Goal: Information Seeking & Learning: Learn about a topic

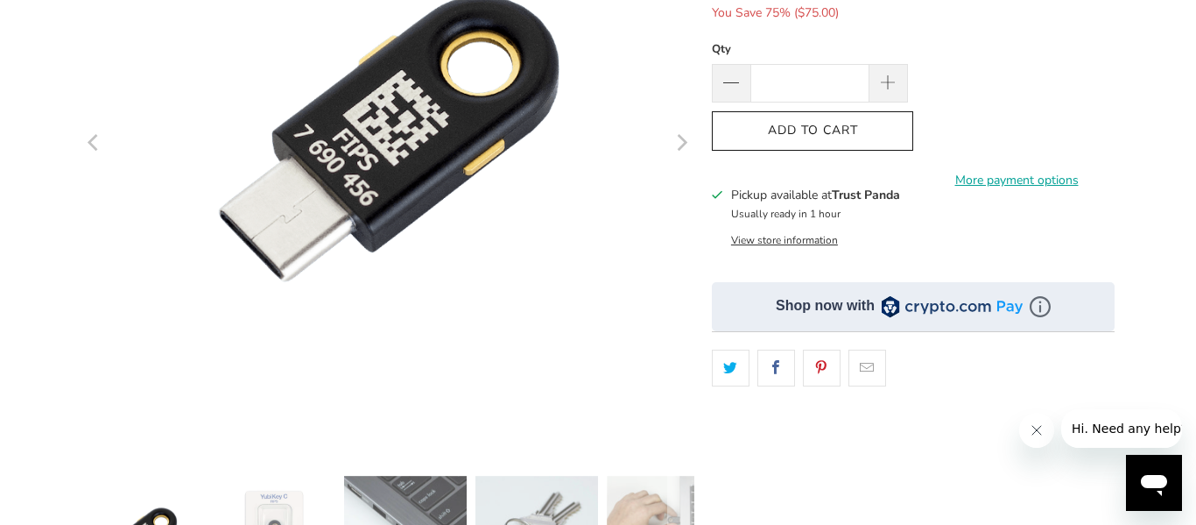
scroll to position [343, 0]
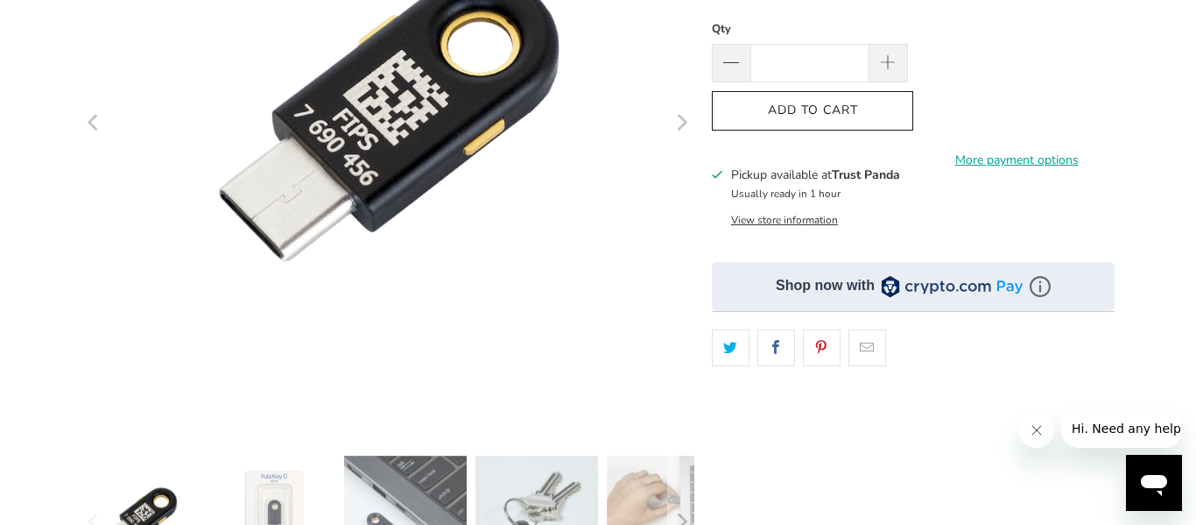
click at [769, 221] on button "View store information" at bounding box center [784, 220] width 107 height 14
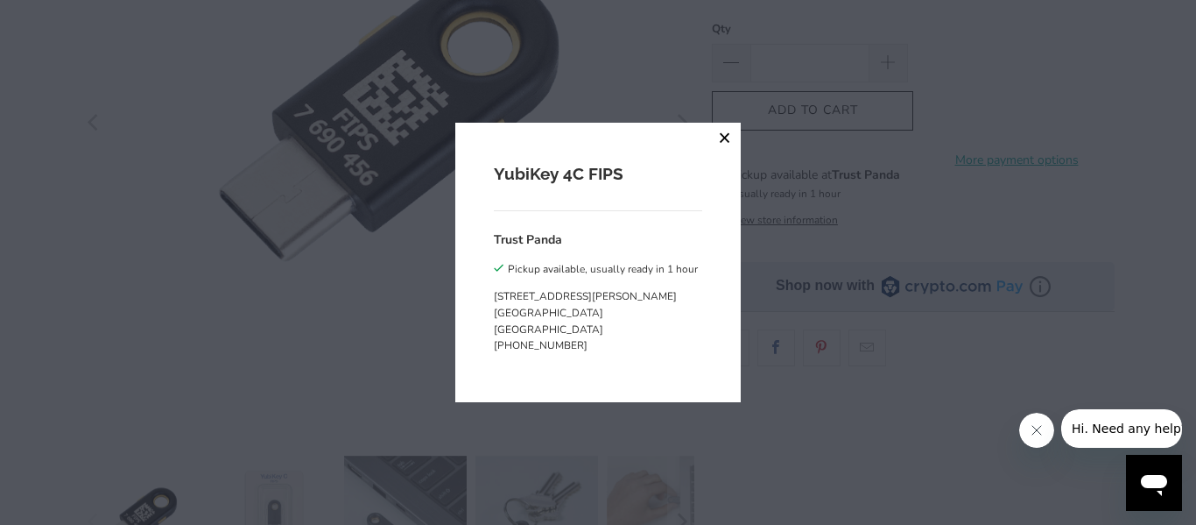
click at [723, 137] on button "close" at bounding box center [725, 139] width 32 height 32
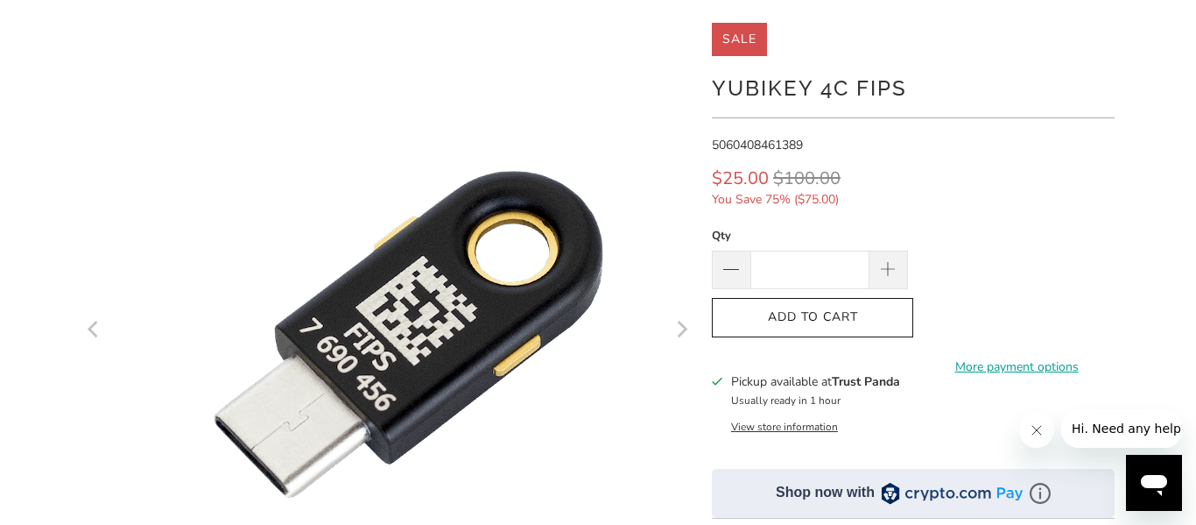
scroll to position [130, 0]
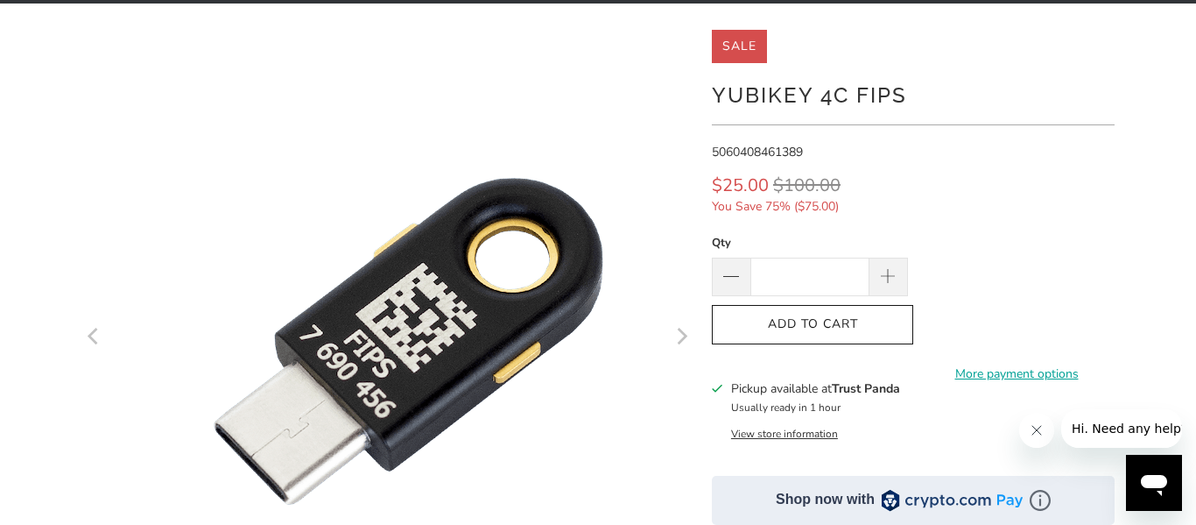
click at [1191, 323] on div at bounding box center [598, 472] width 1196 height 884
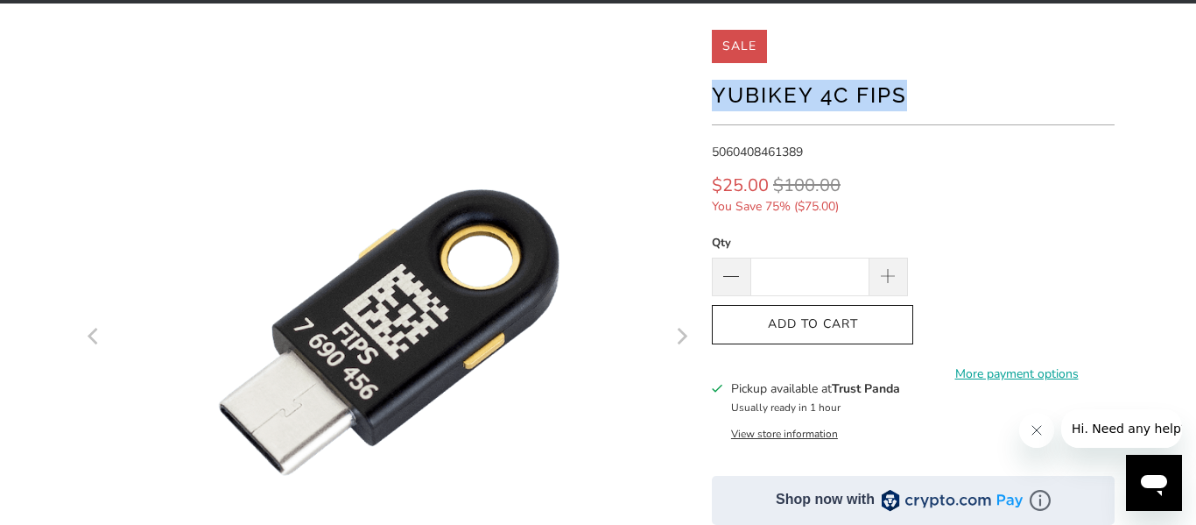
drag, startPoint x: 924, startPoint y: 91, endPoint x: 715, endPoint y: 106, distance: 208.9
click at [715, 106] on h1 "YubiKey 4C FIPS" at bounding box center [913, 93] width 403 height 35
copy h1 "YubiKey 4C FIPS"
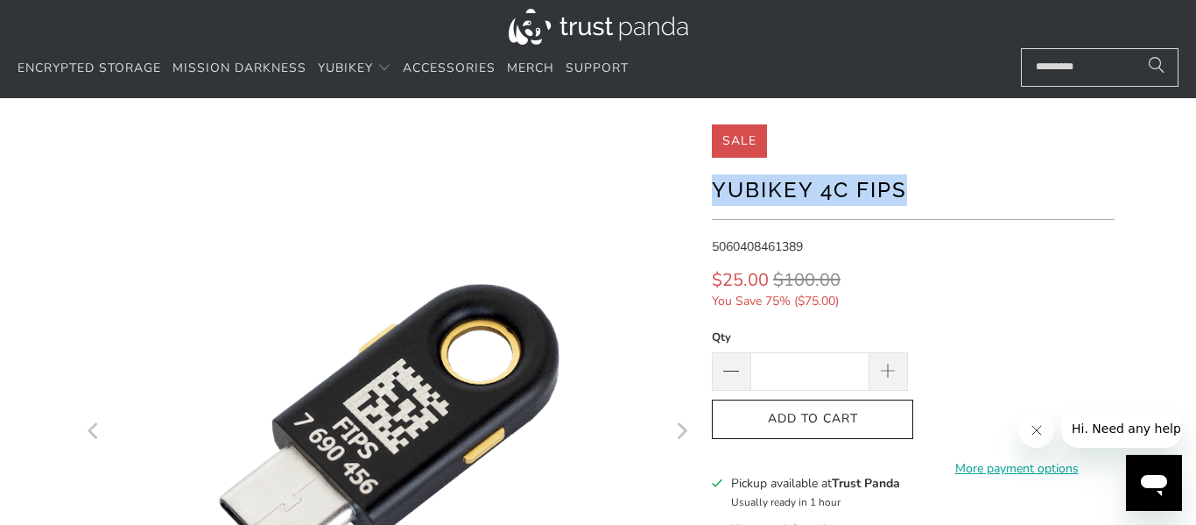
scroll to position [25, 0]
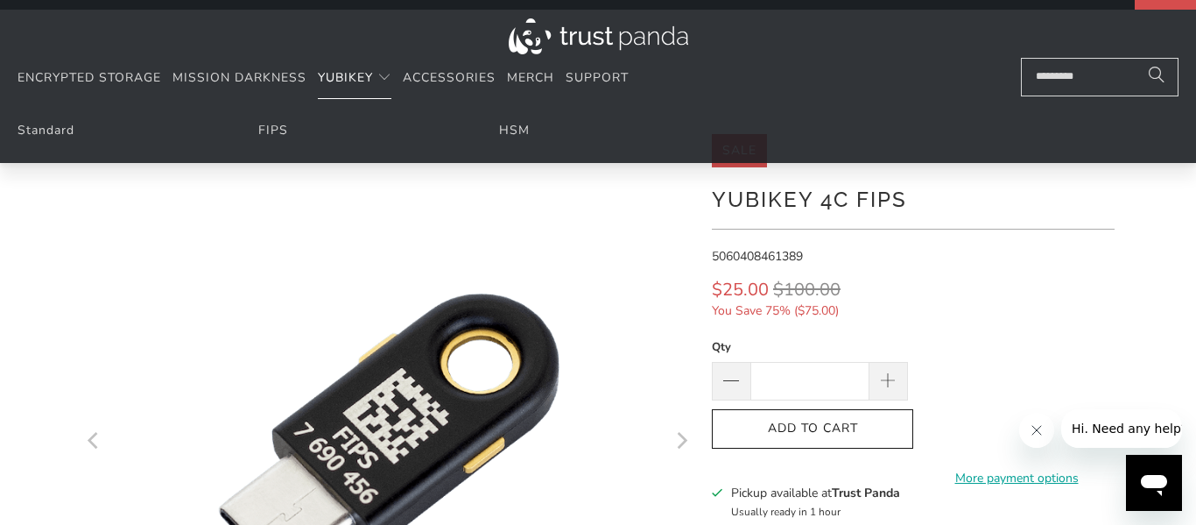
click at [359, 72] on span "YubiKey" at bounding box center [345, 77] width 55 height 17
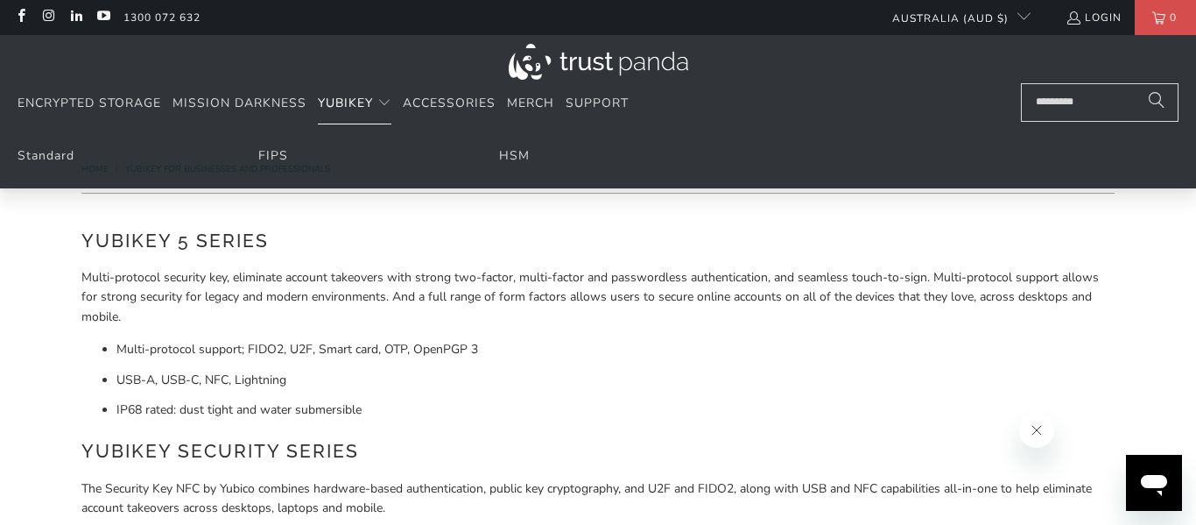
click at [66, 164] on li "Standard" at bounding box center [116, 155] width 197 height 19
click at [54, 158] on link "Standard" at bounding box center [46, 155] width 57 height 17
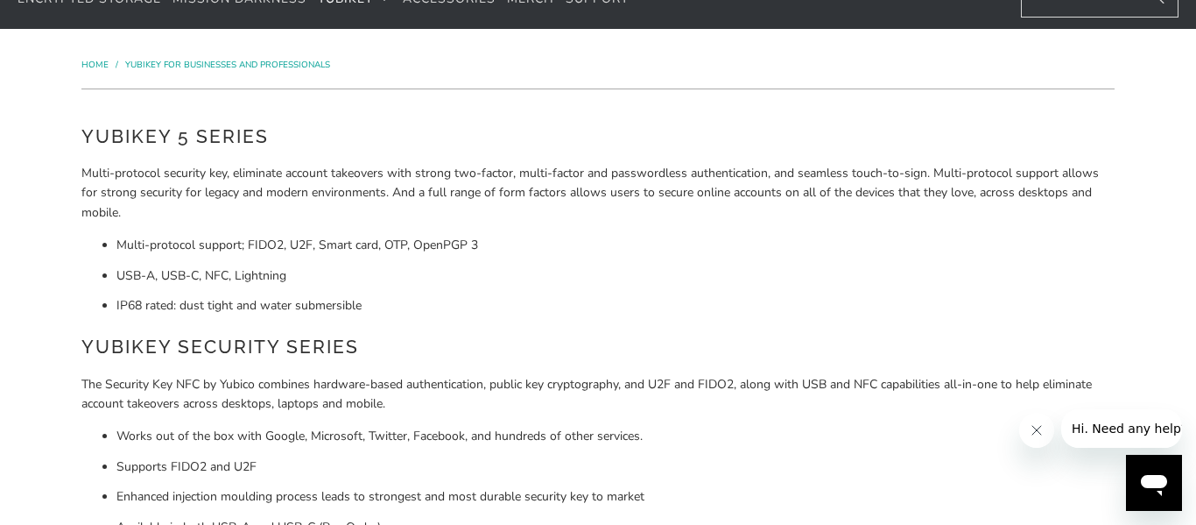
scroll to position [102, 0]
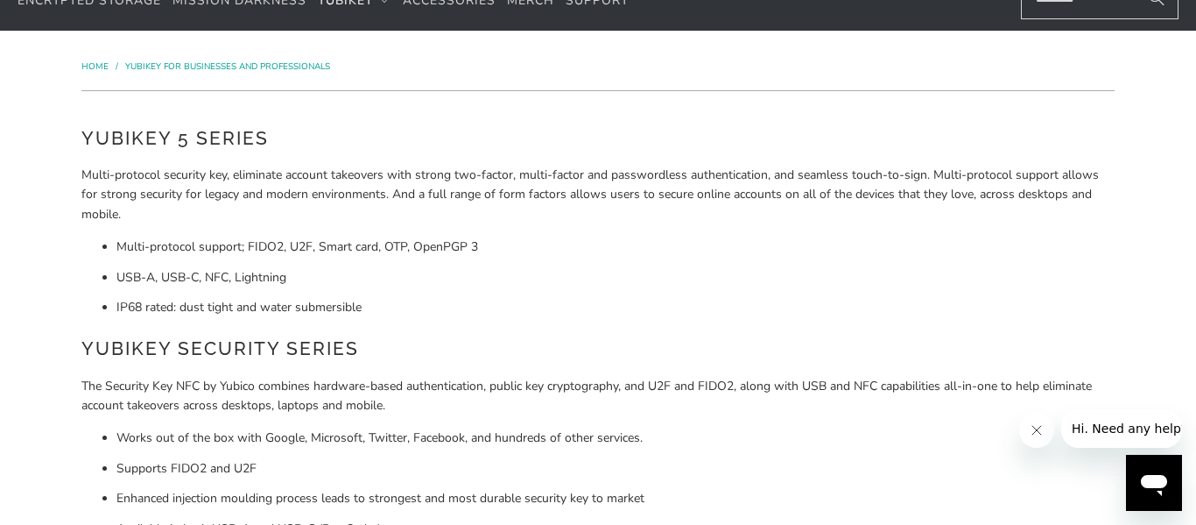
click at [213, 139] on h2 "YubiKey 5 Series" at bounding box center [597, 138] width 1033 height 28
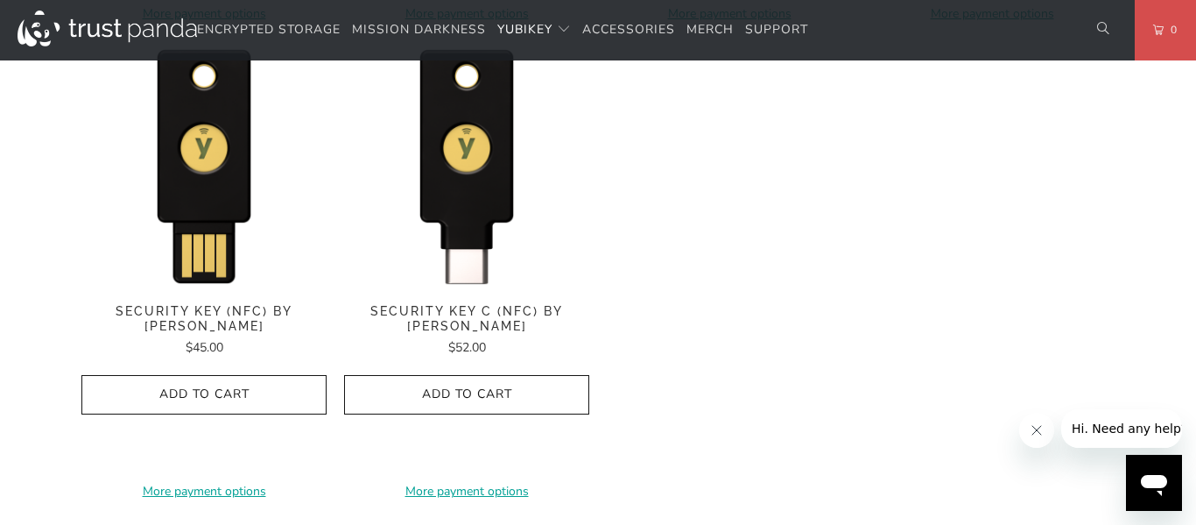
scroll to position [1849, 0]
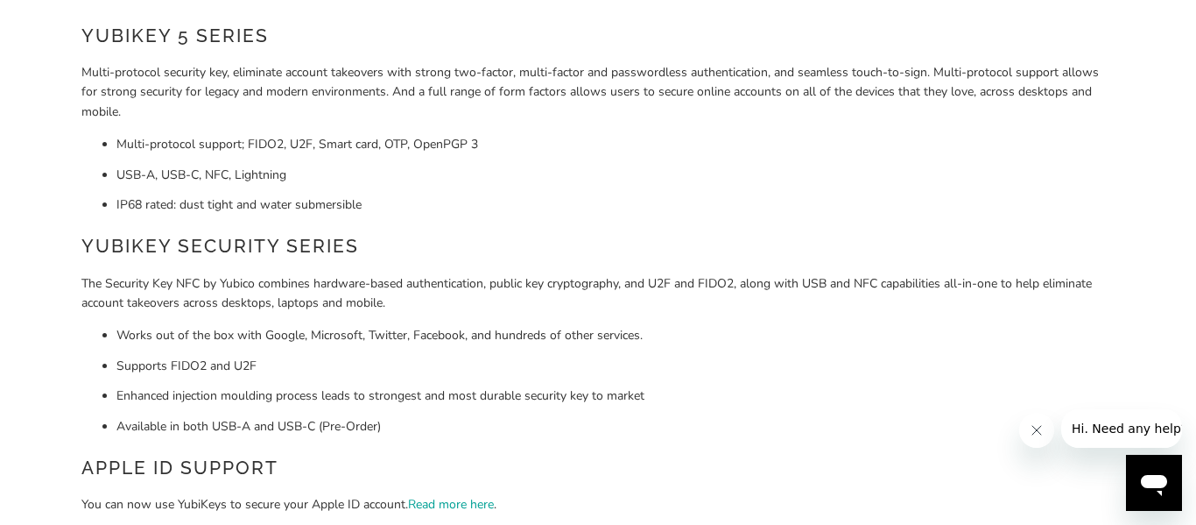
scroll to position [0, 0]
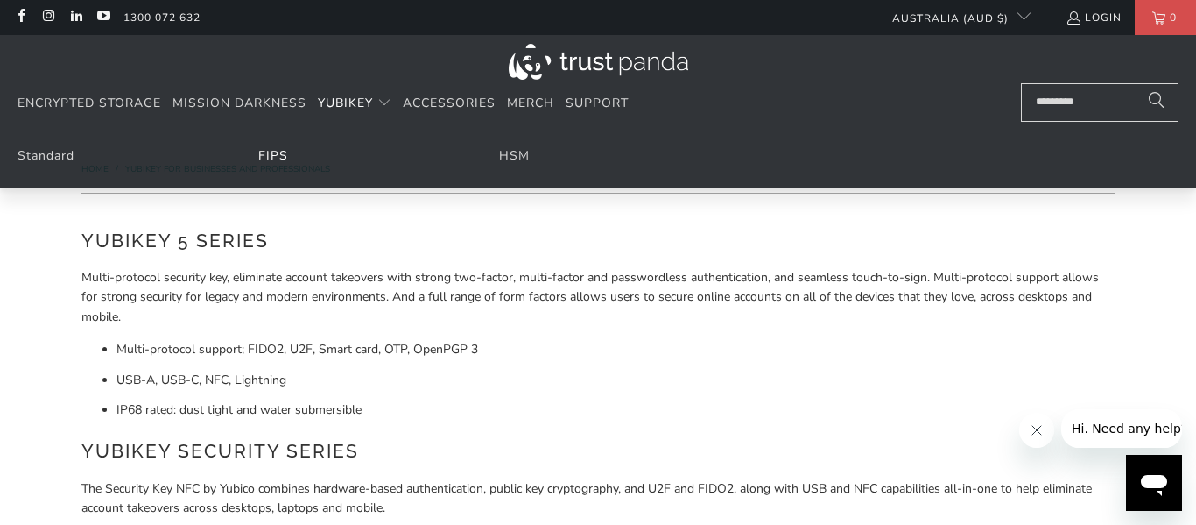
click at [278, 157] on link "FIPS" at bounding box center [273, 155] width 30 height 17
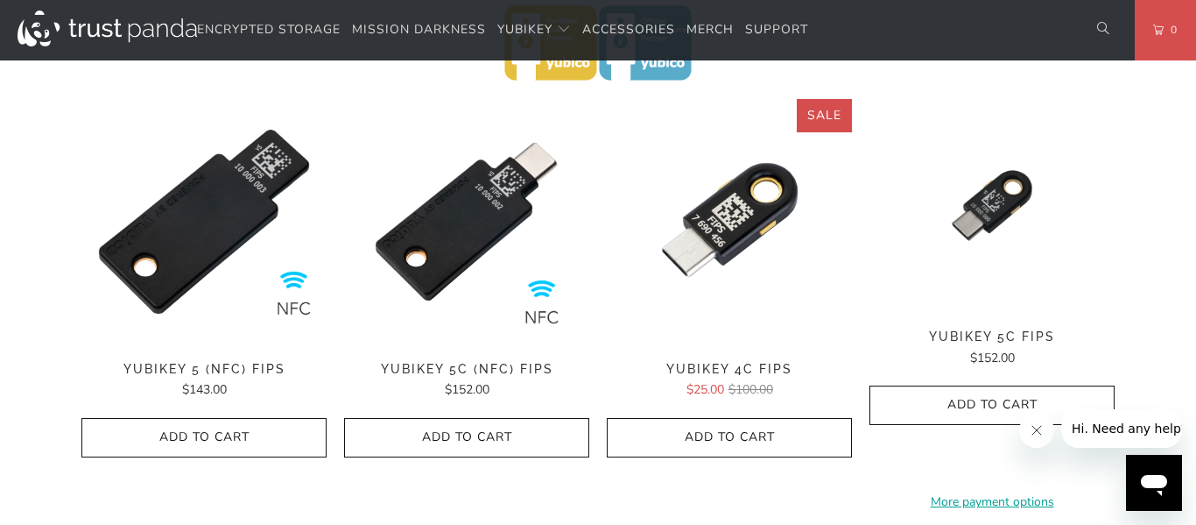
scroll to position [607, 0]
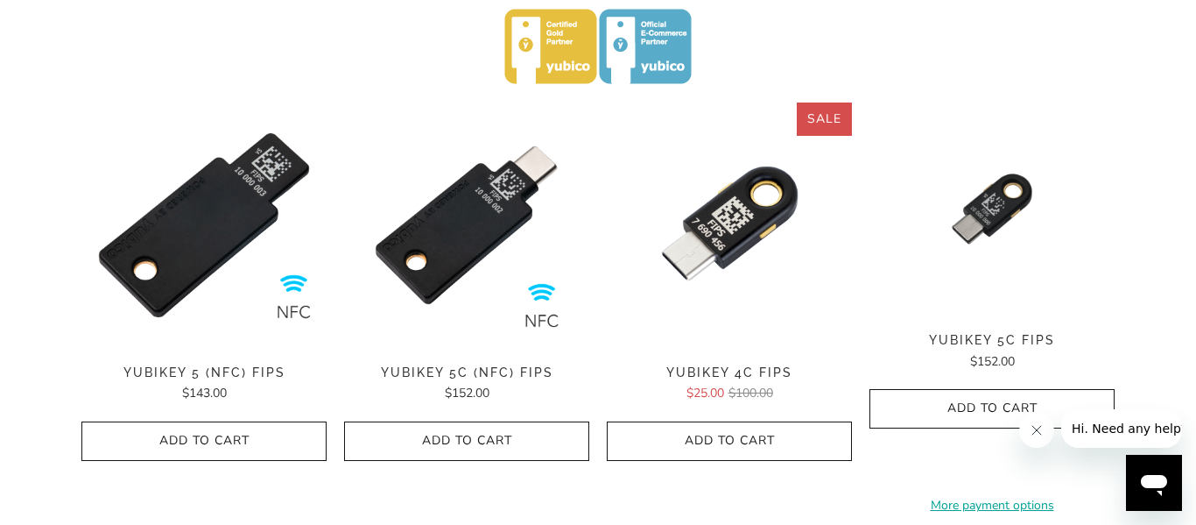
click at [756, 348] on img at bounding box center [729, 348] width 245 height 0
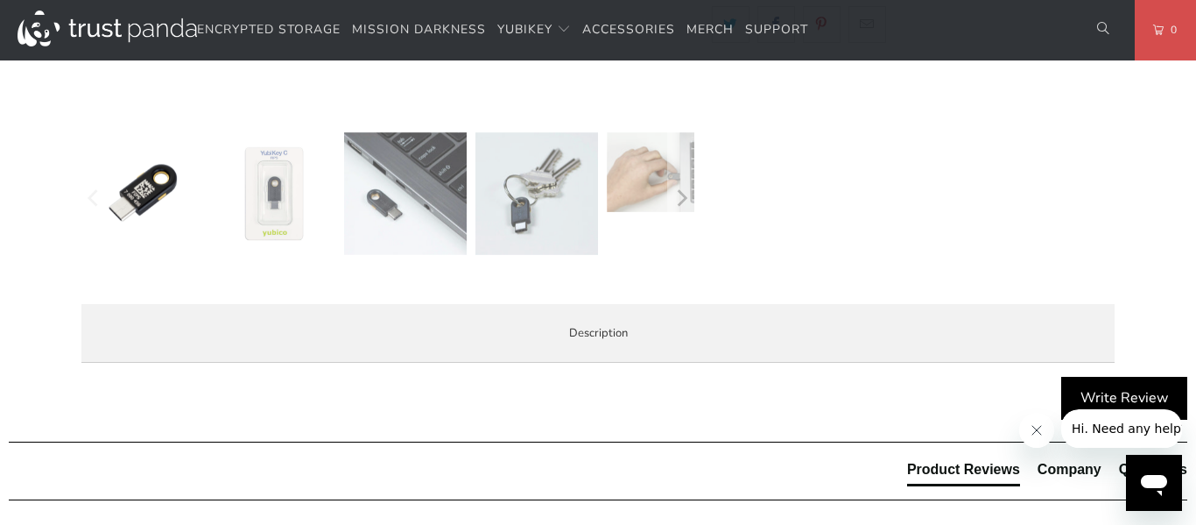
scroll to position [668, 0]
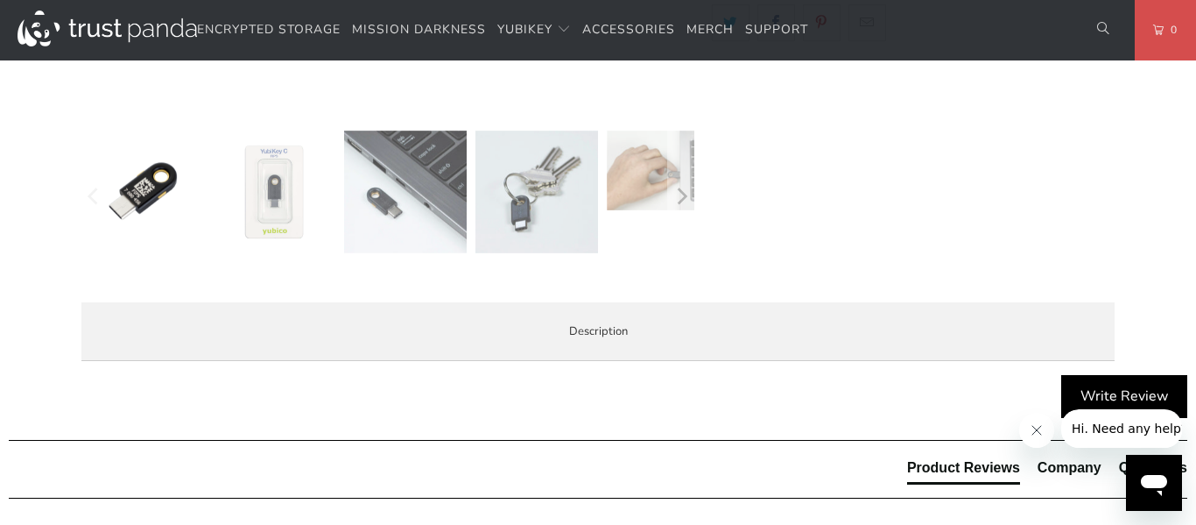
click at [406, 198] on img at bounding box center [405, 191] width 123 height 123
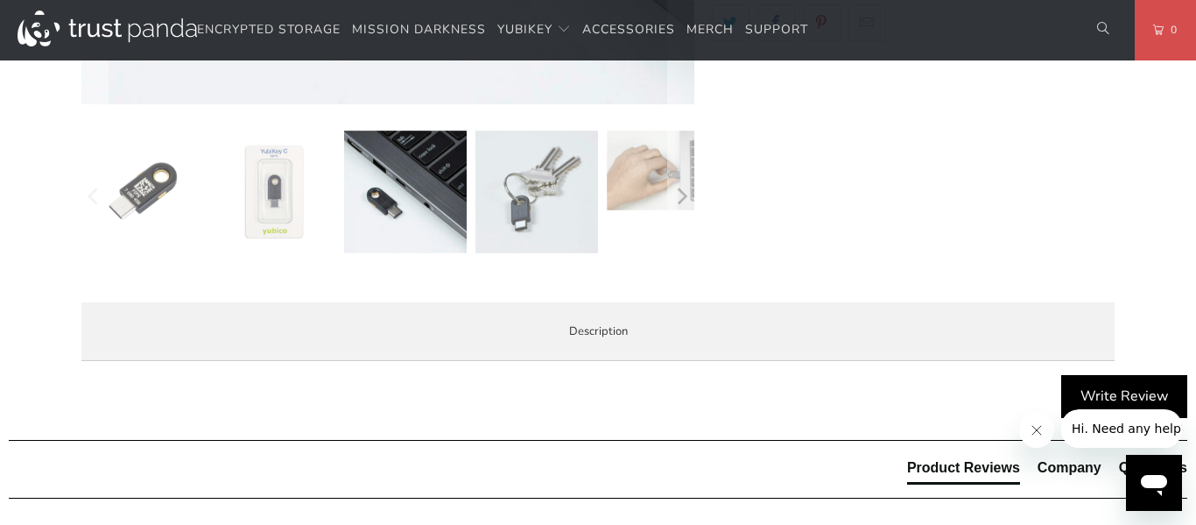
click at [546, 204] on img at bounding box center [536, 191] width 123 height 123
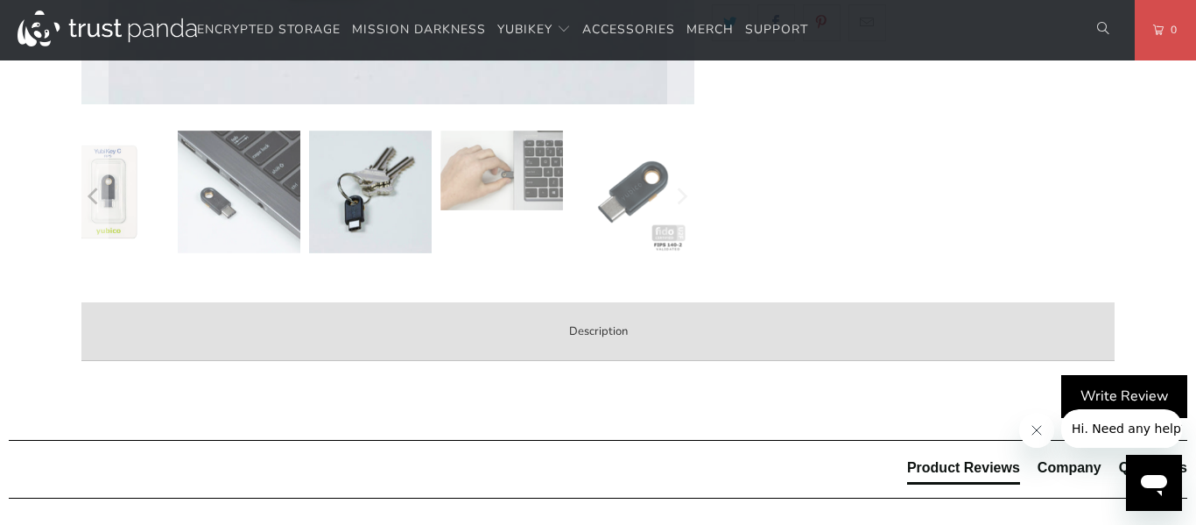
click at [525, 302] on label "Description" at bounding box center [597, 331] width 1033 height 59
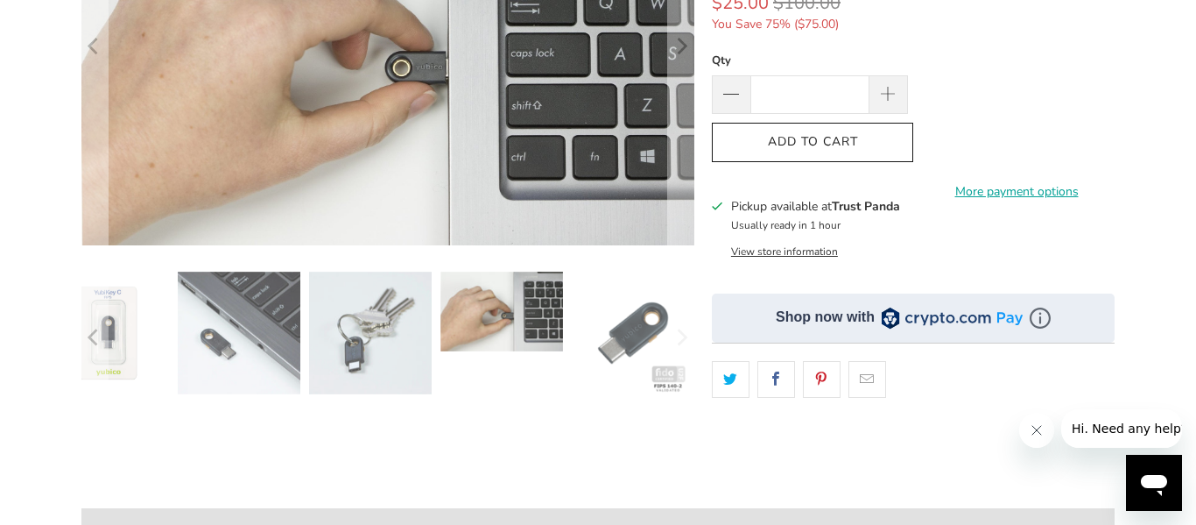
scroll to position [314, 0]
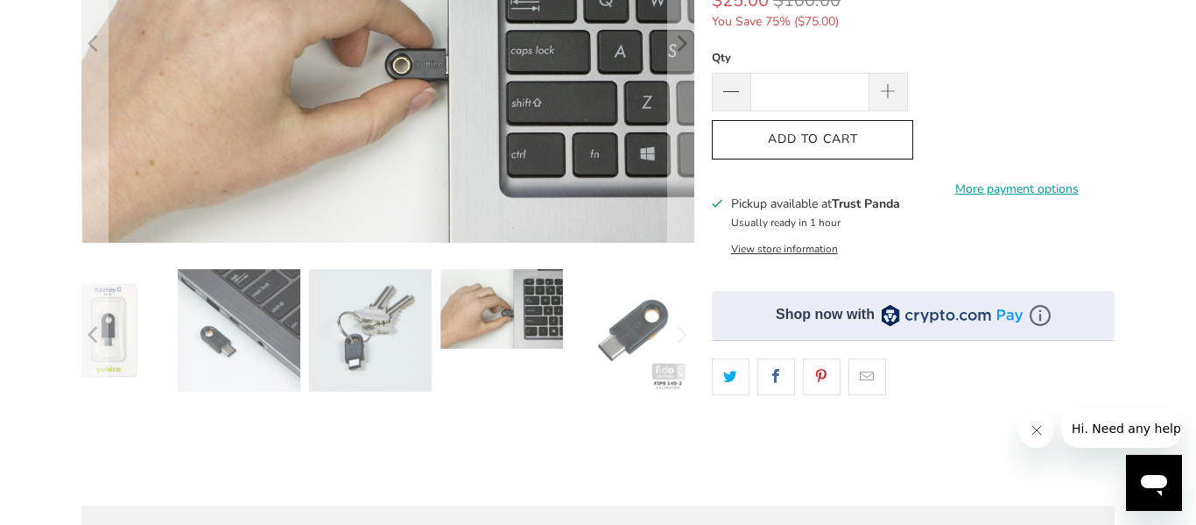
click at [646, 243] on div at bounding box center [387, 44] width 613 height 398
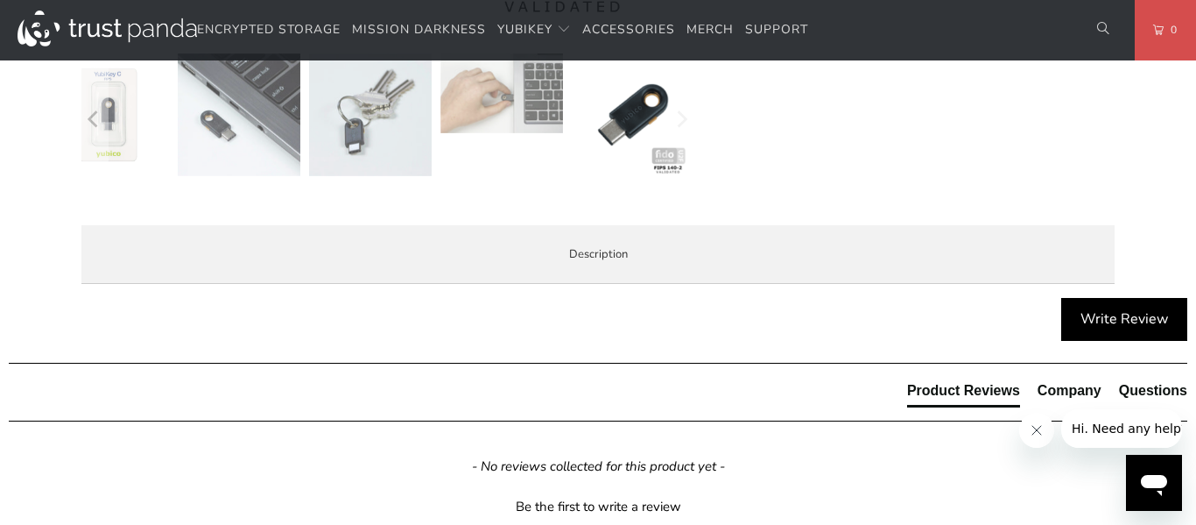
scroll to position [748, 0]
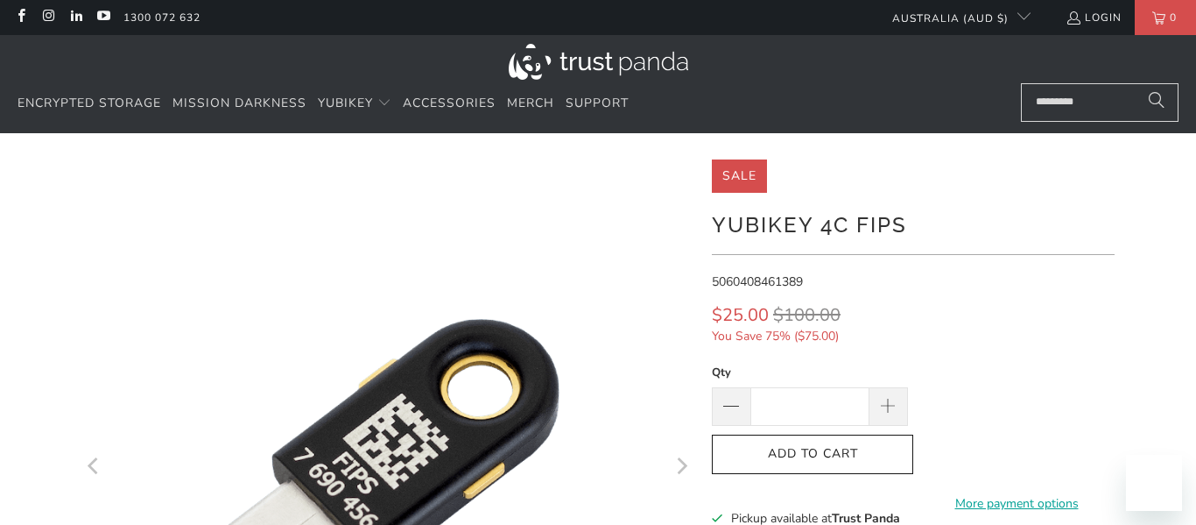
scroll to position [748, 0]
